Goal: Information Seeking & Learning: Learn about a topic

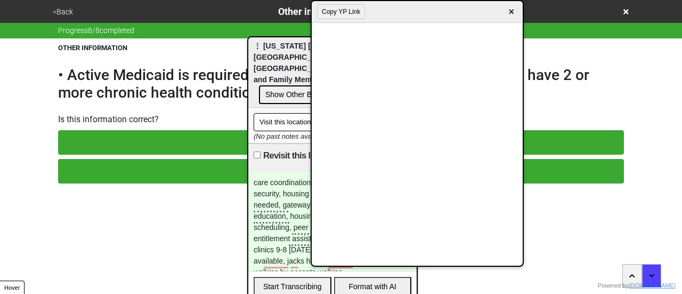
click at [261, 56] on span "⋮ [US_STATE] [MEDICAL_DATA] and [GEOGRAPHIC_DATA] - [GEOGRAPHIC_DATA][US_STATE]…" at bounding box center [325, 63] width 143 height 42
click at [512, 9] on span "×" at bounding box center [511, 12] width 12 height 14
type textarea "x"
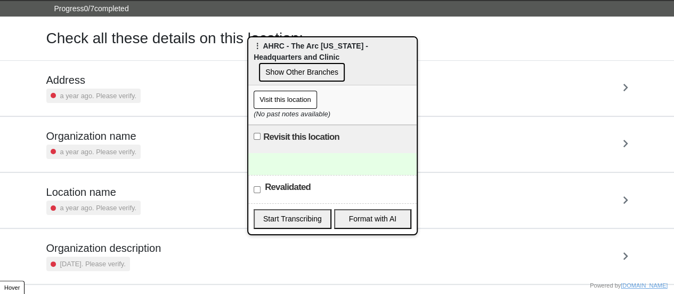
scroll to position [203, 0]
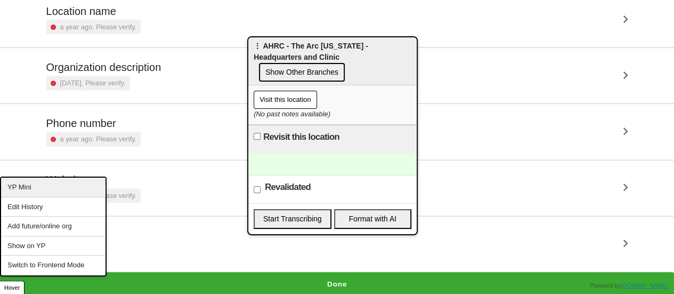
click at [42, 186] on div "YP Mini" at bounding box center [53, 188] width 105 height 20
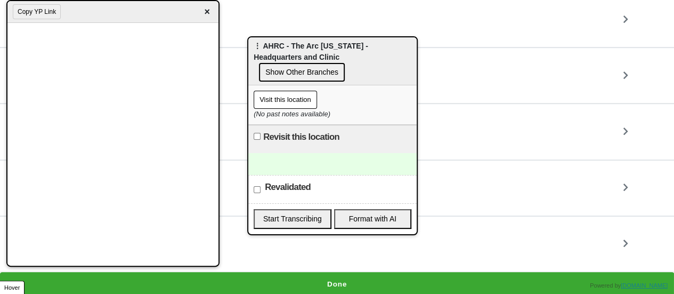
drag, startPoint x: 398, startPoint y: 15, endPoint x: 98, endPoint y: -15, distance: 302.2
click at [98, 0] on html "<Back Location Info Progress 0 / 7 completed Check all these details on this lo…" at bounding box center [337, 46] width 674 height 499
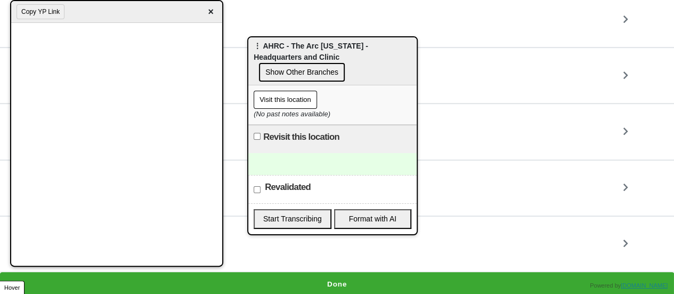
click at [210, 11] on span "×" at bounding box center [211, 12] width 12 height 14
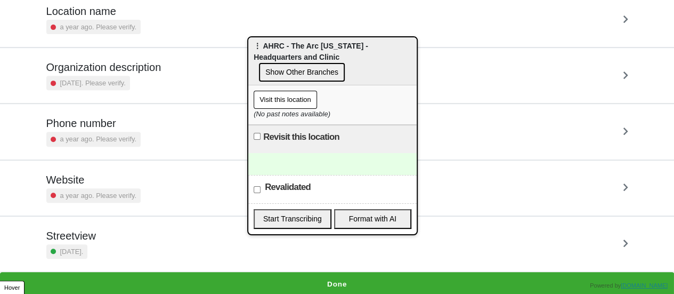
click at [256, 281] on button "Done" at bounding box center [337, 284] width 674 height 25
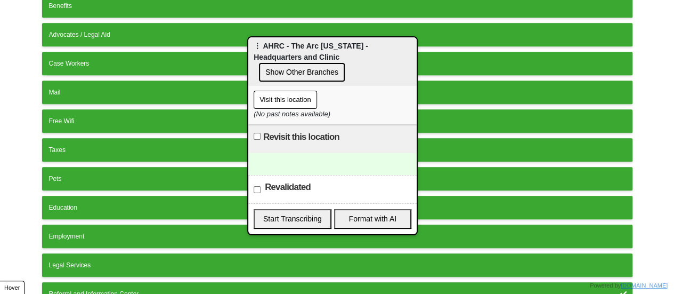
scroll to position [398, 0]
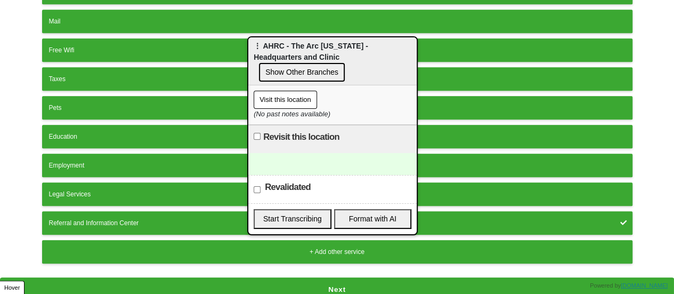
click at [167, 283] on button "Next" at bounding box center [337, 289] width 674 height 25
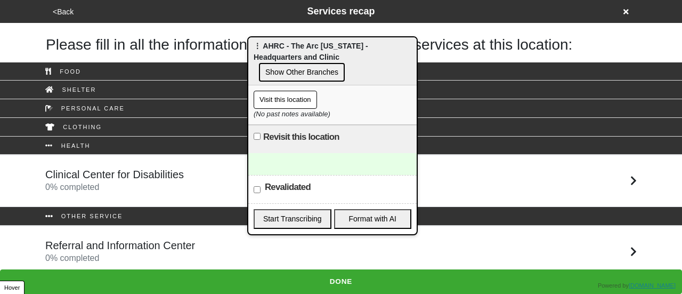
click at [109, 176] on h5 "Clinical Center for Disabilities" at bounding box center [114, 174] width 139 height 13
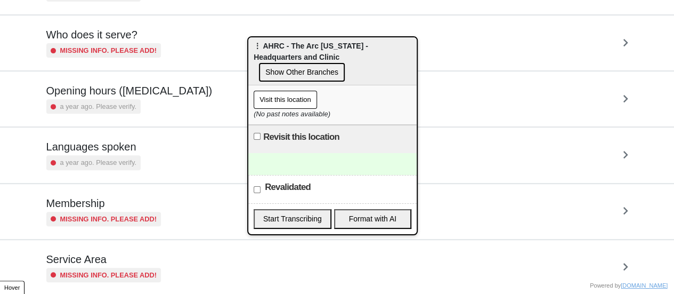
scroll to position [258, 0]
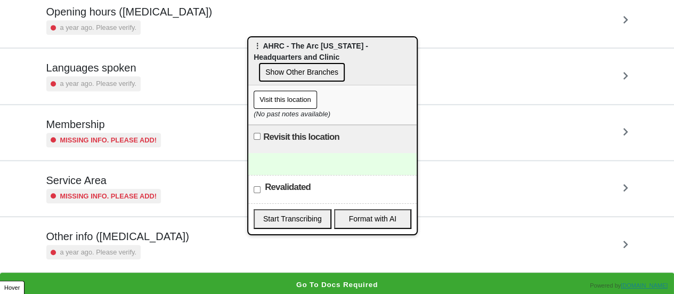
click at [106, 252] on small "a year ago. Please verify." at bounding box center [98, 252] width 76 height 10
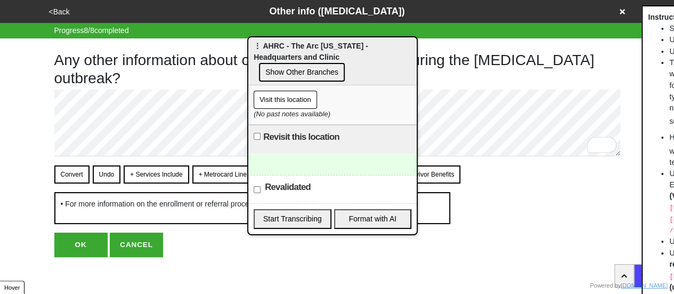
click at [76, 172] on button "Convert" at bounding box center [71, 174] width 35 height 18
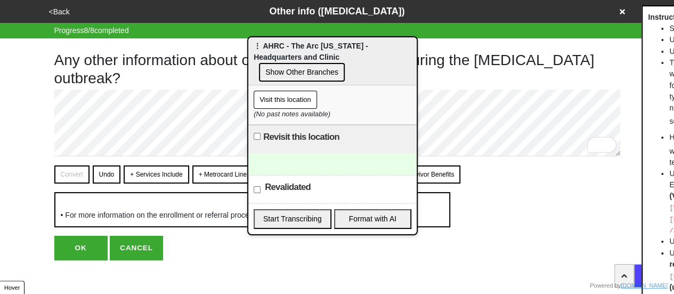
click at [75, 245] on div "Any other information about operation of this service during the coronavirus ou…" at bounding box center [337, 149] width 566 height 222
click at [77, 252] on button "OK" at bounding box center [80, 248] width 53 height 25
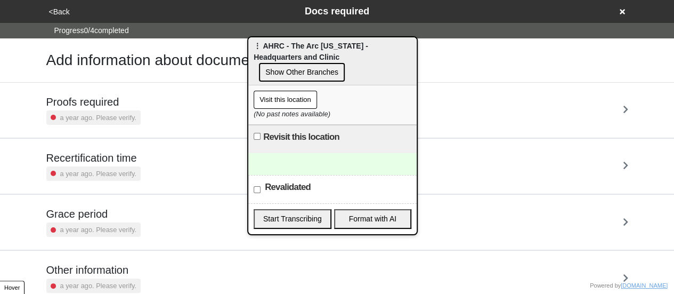
click at [64, 8] on button "<Back" at bounding box center [59, 12] width 27 height 12
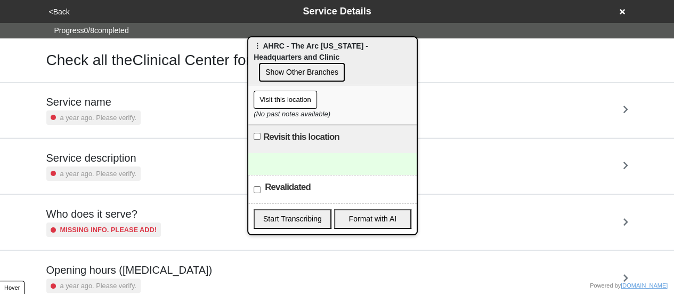
click at [64, 8] on button "<Back" at bounding box center [59, 12] width 27 height 12
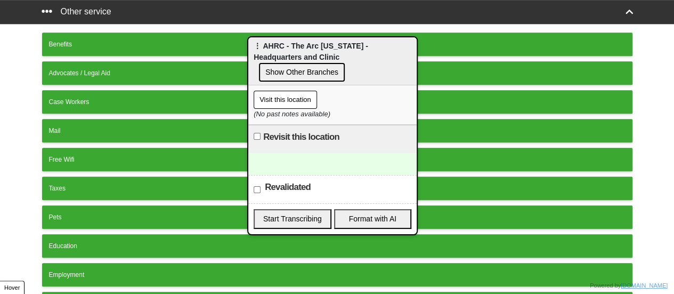
scroll to position [398, 0]
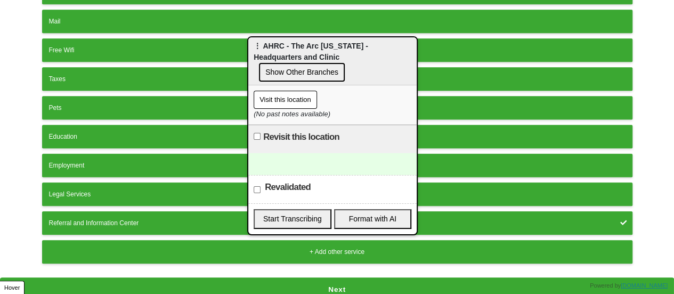
click at [114, 278] on button "Next" at bounding box center [337, 289] width 674 height 25
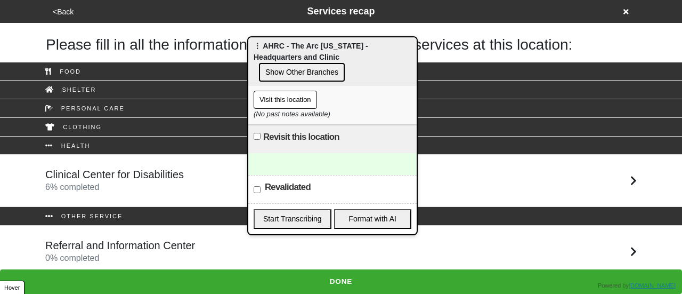
click at [112, 248] on h5 "Referral and Information Center" at bounding box center [120, 245] width 150 height 13
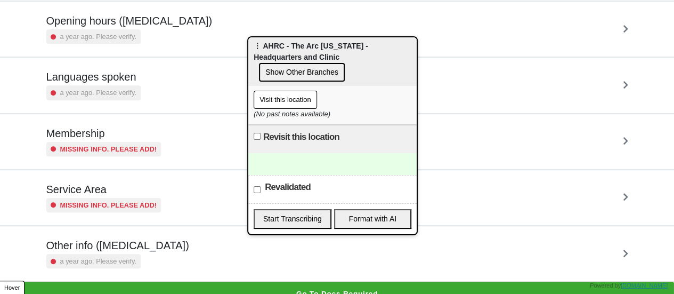
scroll to position [258, 0]
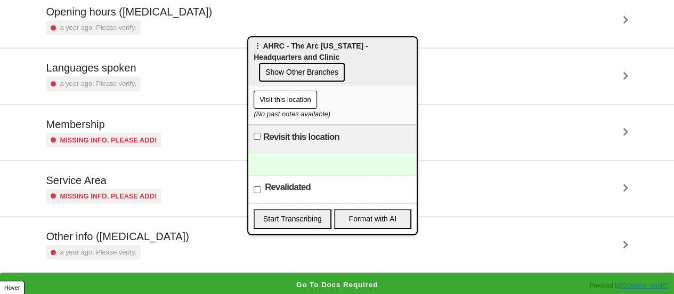
click at [111, 247] on small "a year ago. Please verify." at bounding box center [98, 252] width 76 height 10
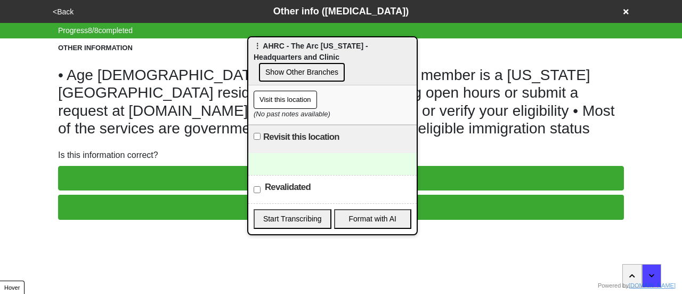
click at [116, 203] on button "NO, LET'S EDIT IT" at bounding box center [341, 207] width 566 height 25
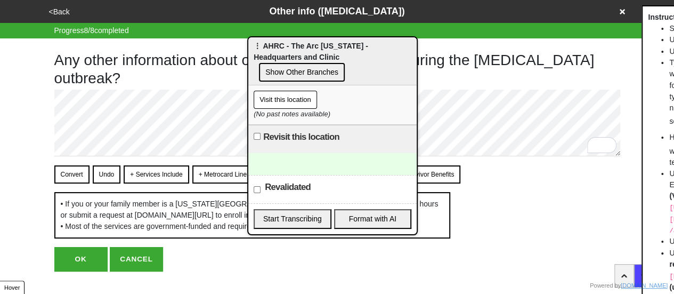
click at [87, 170] on button "Convert" at bounding box center [71, 174] width 35 height 18
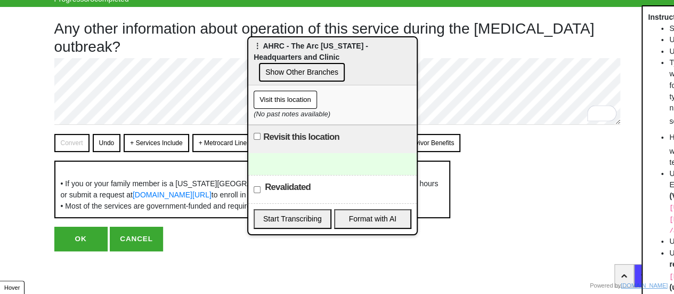
scroll to position [52, 0]
click at [87, 239] on button "OK" at bounding box center [80, 239] width 53 height 25
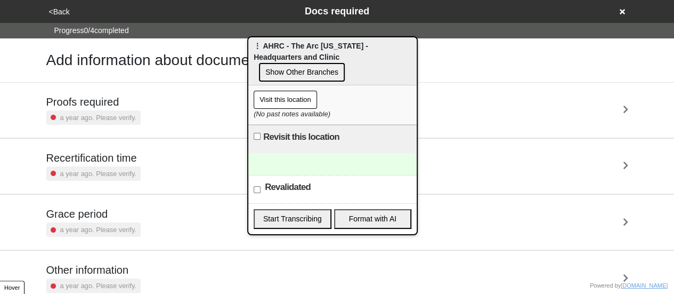
click at [63, 15] on button "<Back" at bounding box center [59, 12] width 27 height 12
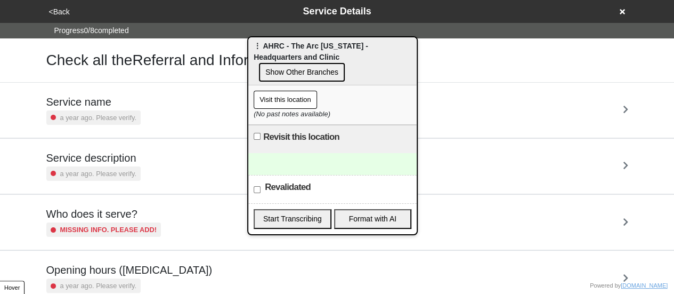
click at [82, 170] on small "a year ago. Please verify." at bounding box center [98, 173] width 76 height 10
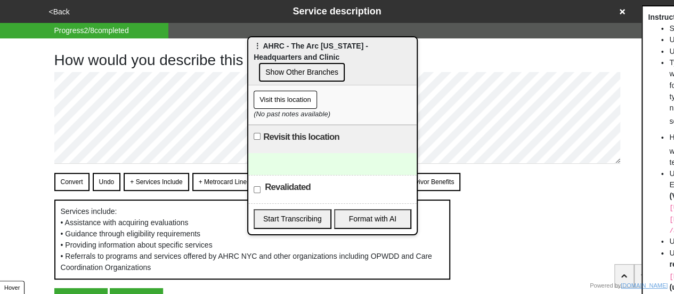
click at [65, 175] on button "Convert" at bounding box center [71, 182] width 35 height 18
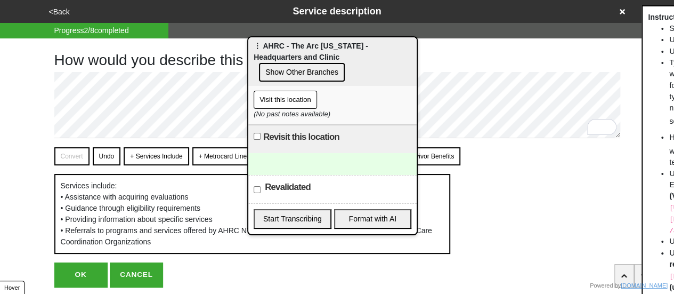
click at [78, 270] on button "OK" at bounding box center [80, 274] width 53 height 25
type textarea "x"
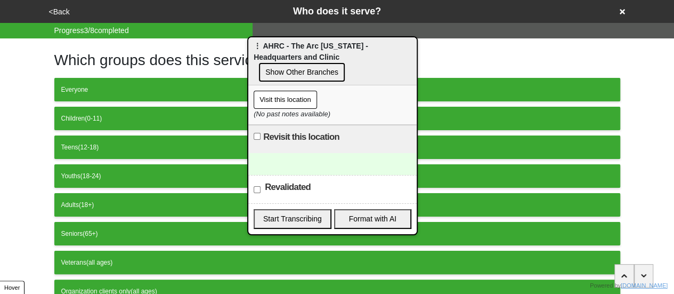
click at [59, 8] on button "<Back" at bounding box center [59, 12] width 27 height 12
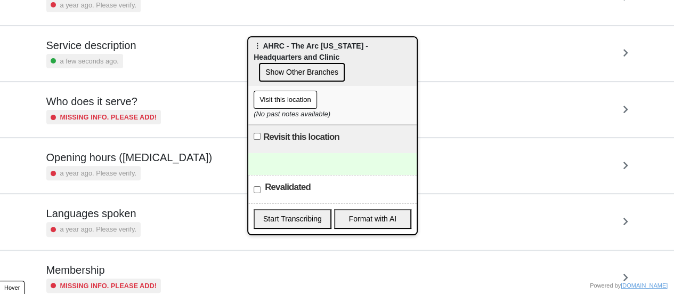
scroll to position [98, 0]
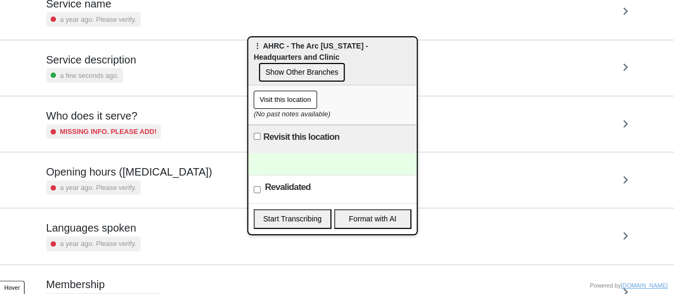
click at [107, 180] on div "a year ago. Please verify." at bounding box center [93, 187] width 94 height 14
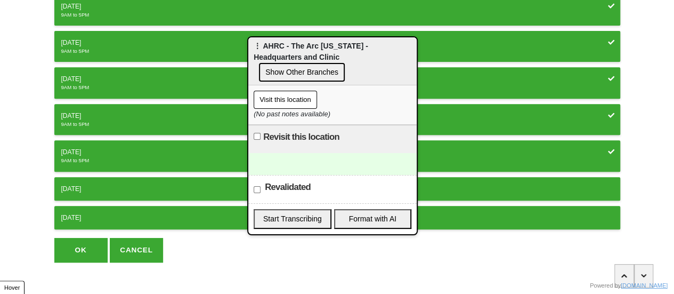
scroll to position [198, 0]
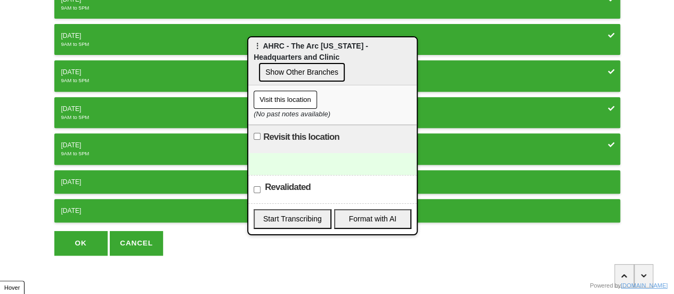
click at [76, 241] on button "OK" at bounding box center [80, 243] width 53 height 25
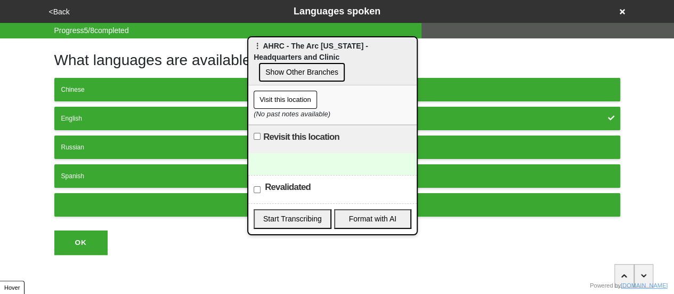
click at [58, 23] on div at bounding box center [211, 30] width 422 height 15
click at [61, 12] on button "<Back" at bounding box center [59, 12] width 27 height 12
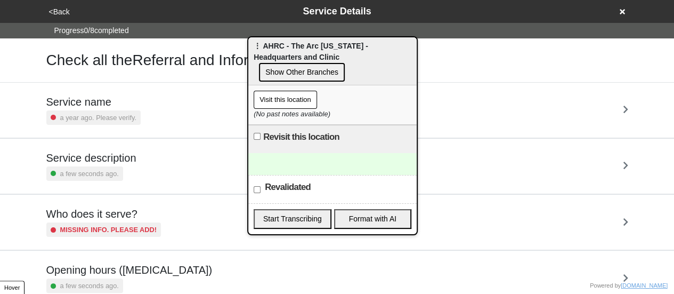
click at [61, 12] on button "<Back" at bounding box center [59, 12] width 27 height 12
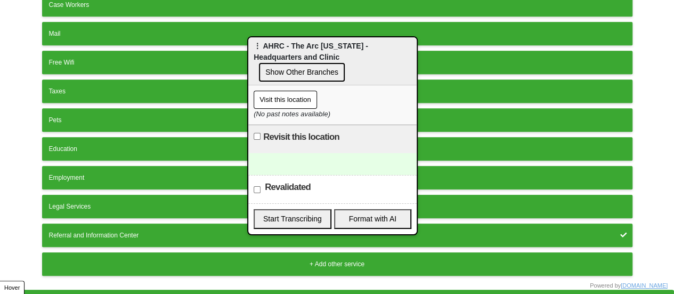
scroll to position [398, 0]
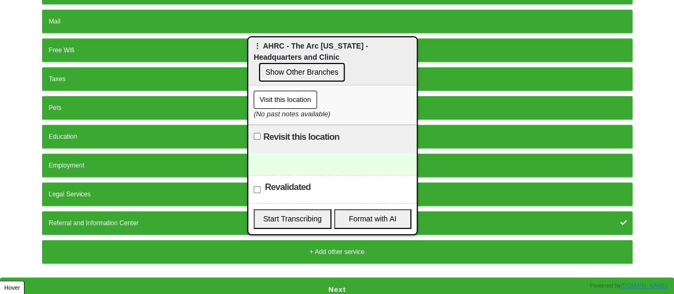
click at [167, 279] on button "Next" at bounding box center [337, 289] width 674 height 25
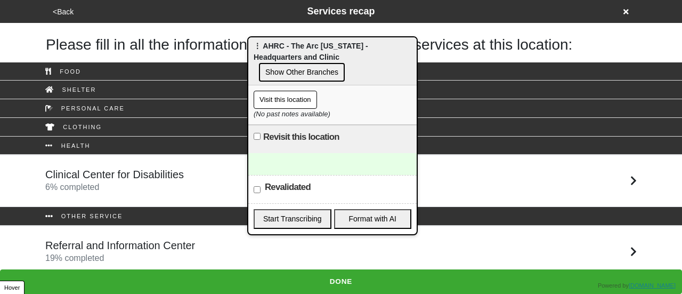
click at [155, 245] on h5 "Referral and Information Center" at bounding box center [120, 245] width 150 height 13
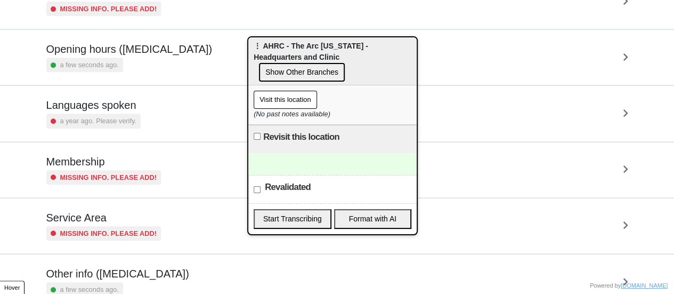
scroll to position [258, 0]
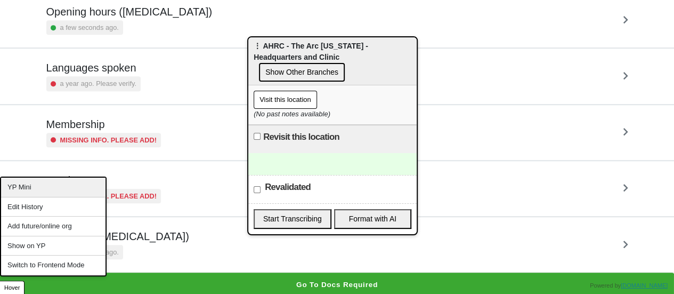
click at [44, 187] on div "YP Mini" at bounding box center [53, 188] width 105 height 20
